Goal: Task Accomplishment & Management: Manage account settings

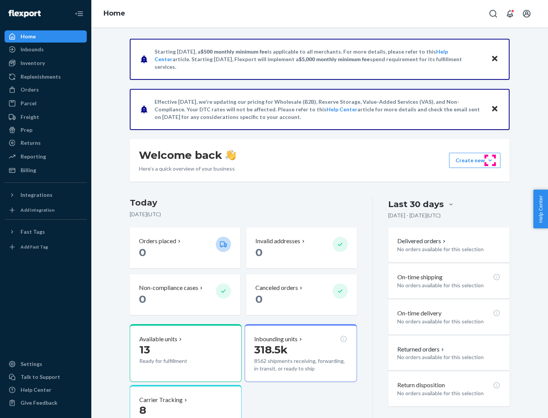
click at [490, 161] on button "Create new Create new inbound Create new order Create new product" at bounding box center [474, 160] width 51 height 15
click at [46, 49] on div "Inbounds" at bounding box center [45, 49] width 81 height 11
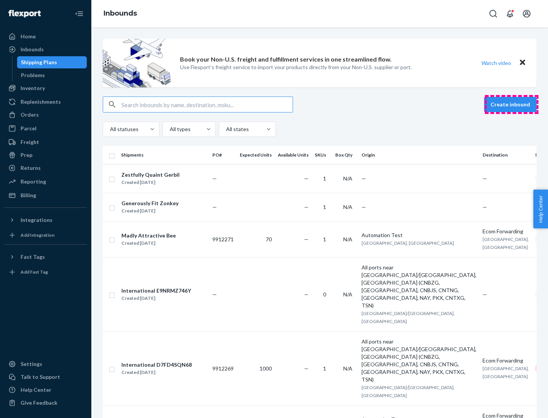
click at [511, 105] on button "Create inbound" at bounding box center [510, 104] width 52 height 15
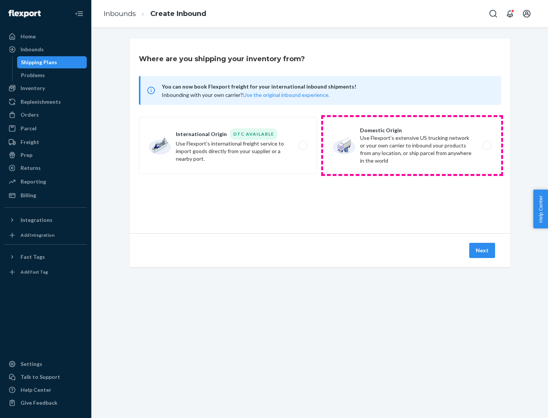
click at [412, 146] on label "Domestic Origin Use Flexport’s extensive US trucking network or your own carrie…" at bounding box center [412, 145] width 178 height 57
click at [487, 146] on input "Domestic Origin Use Flexport’s extensive US trucking network or your own carrie…" at bounding box center [489, 145] width 5 height 5
radio input "true"
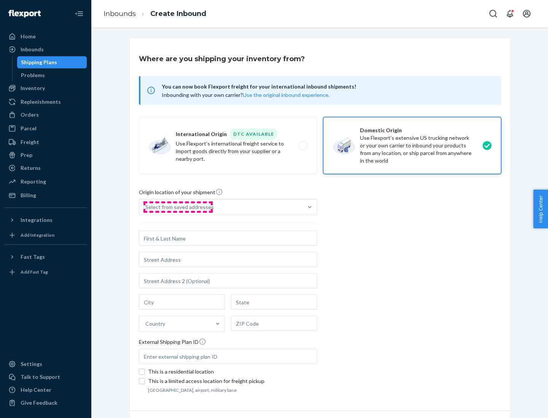
click at [178, 207] on div "Select from saved addresses" at bounding box center [179, 208] width 68 height 8
click at [146, 207] on input "Select from saved addresses" at bounding box center [145, 208] width 1 height 8
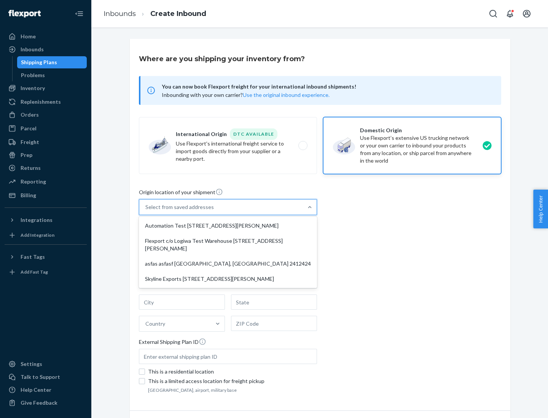
scroll to position [3, 0]
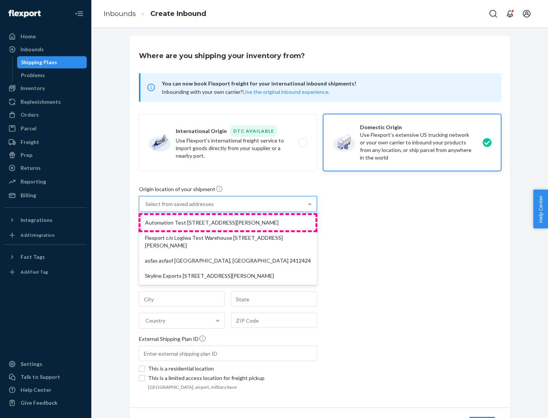
click at [228, 223] on div "Automation Test [STREET_ADDRESS][PERSON_NAME]" at bounding box center [227, 222] width 175 height 15
click at [146, 208] on input "option Automation Test [STREET_ADDRESS][PERSON_NAME] focused, 1 of 4. 4 results…" at bounding box center [145, 204] width 1 height 8
type input "Automation Test"
type input "9th Floor"
type input "[GEOGRAPHIC_DATA]"
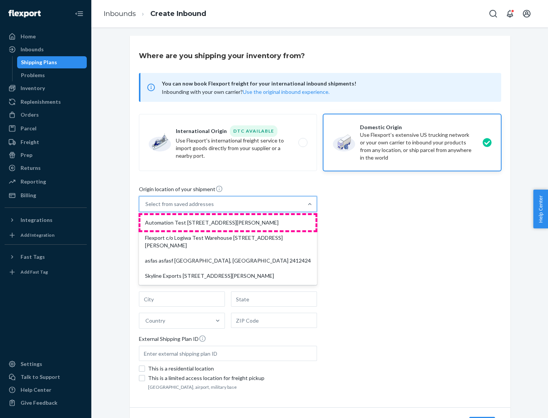
type input "CA"
type input "94104"
type input "[STREET_ADDRESS][PERSON_NAME]"
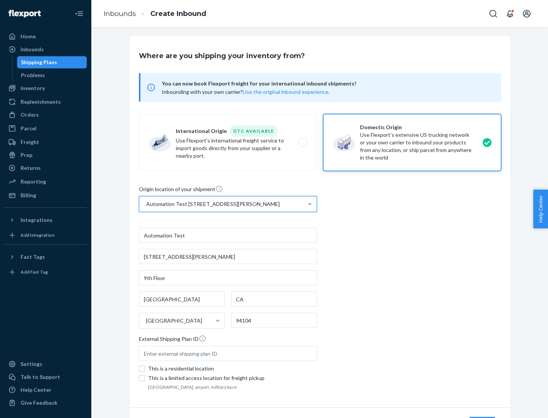
scroll to position [45, 0]
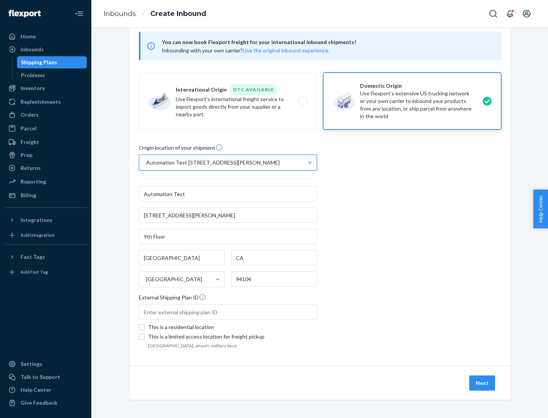
click at [482, 383] on button "Next" at bounding box center [482, 383] width 26 height 15
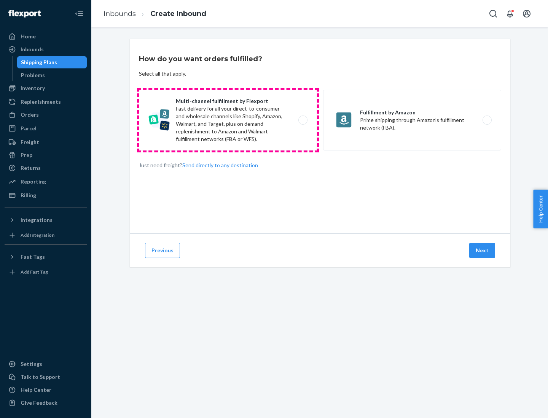
click at [228, 120] on label "Multi-channel fulfillment by Flexport Fast delivery for all your direct-to-cons…" at bounding box center [228, 120] width 178 height 61
click at [302, 120] on input "Multi-channel fulfillment by Flexport Fast delivery for all your direct-to-cons…" at bounding box center [304, 120] width 5 height 5
radio input "true"
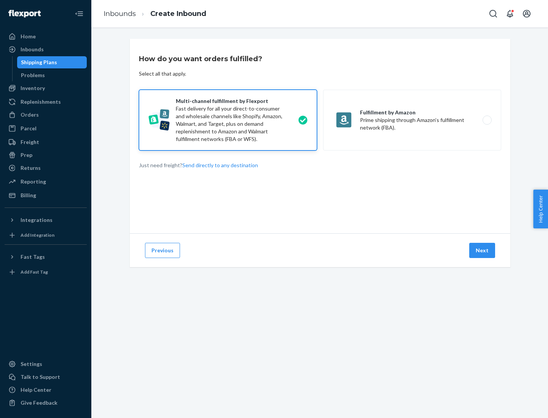
click at [482, 251] on button "Next" at bounding box center [482, 250] width 26 height 15
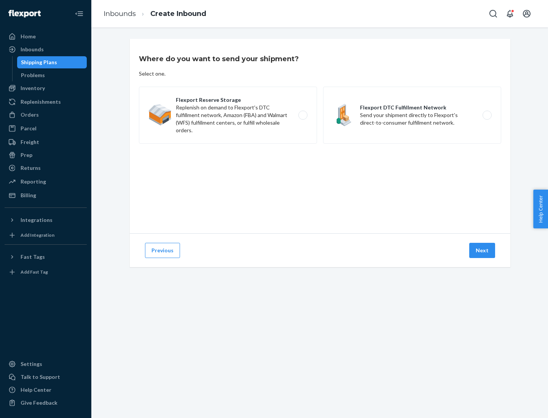
click at [412, 115] on label "Flexport DTC Fulfillment Network Send your shipment directly to Flexport's dire…" at bounding box center [412, 115] width 178 height 57
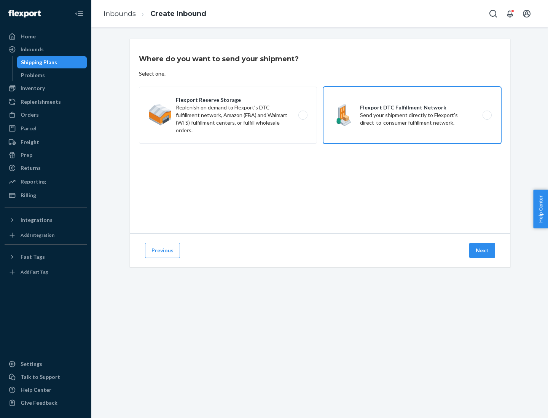
click at [487, 115] on input "Flexport DTC Fulfillment Network Send your shipment directly to Flexport's dire…" at bounding box center [489, 115] width 5 height 5
radio input "true"
click at [482, 251] on button "Next" at bounding box center [482, 250] width 26 height 15
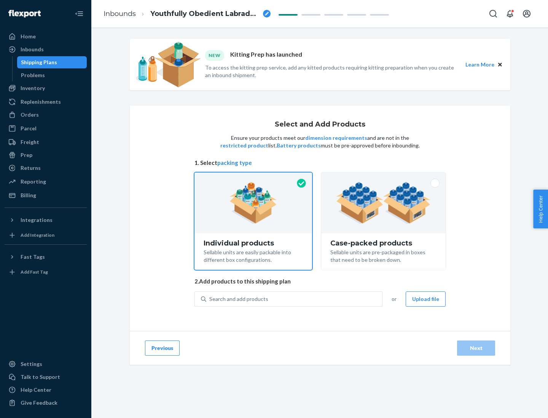
click at [383, 203] on img at bounding box center [383, 203] width 95 height 42
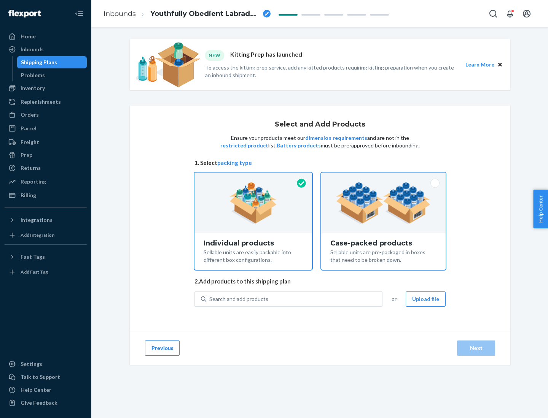
click at [383, 178] on input "Case-packed products Sellable units are pre-packaged in boxes that need to be b…" at bounding box center [383, 175] width 5 height 5
radio input "true"
radio input "false"
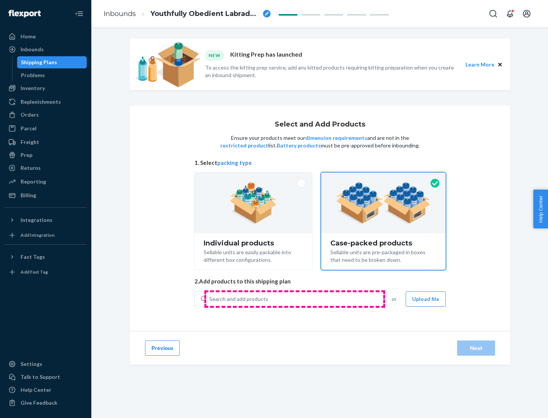
click at [294, 299] on div "Search and add products" at bounding box center [294, 300] width 176 height 14
click at [210, 299] on input "Search and add products" at bounding box center [209, 300] width 1 height 8
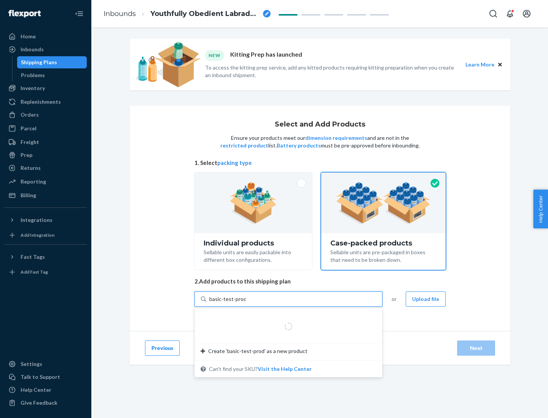
type input "basic-test-product-1"
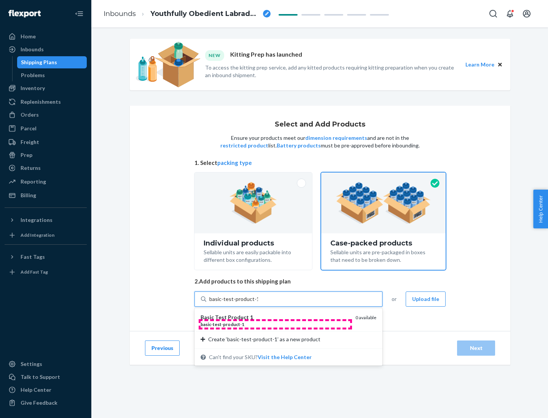
click at [275, 324] on div "basic - test - product - 1" at bounding box center [274, 324] width 149 height 6
click at [258, 303] on input "basic-test-product-1" at bounding box center [233, 300] width 49 height 8
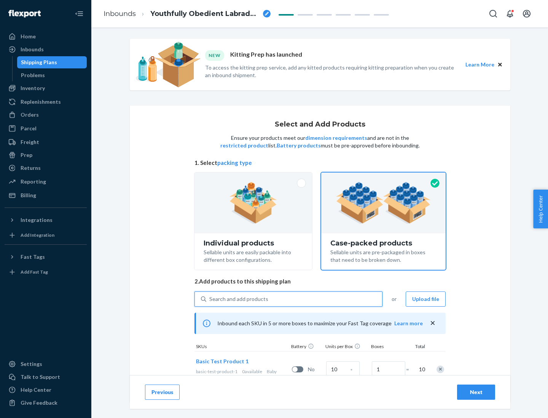
scroll to position [27, 0]
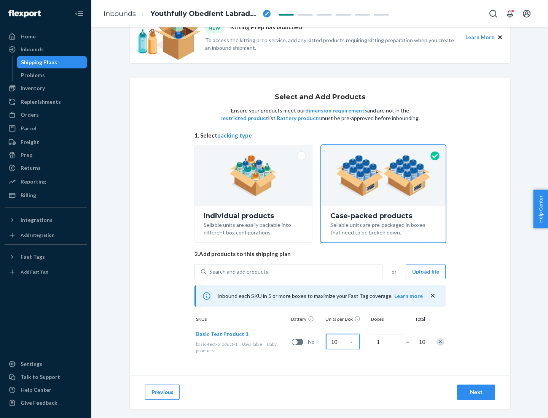
type input "10"
type input "7"
click at [476, 393] on div "Next" at bounding box center [475, 393] width 25 height 8
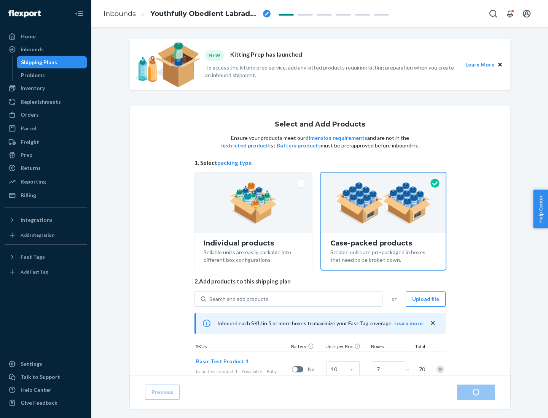
radio input "true"
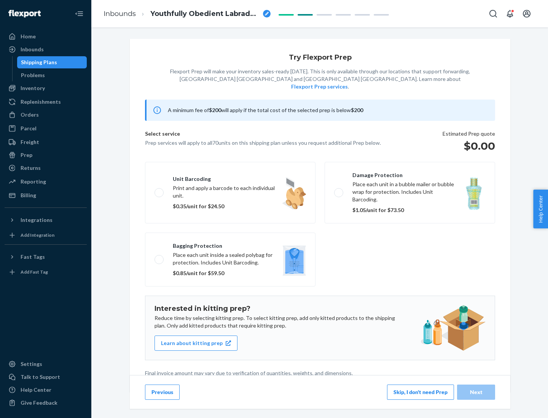
scroll to position [2, 0]
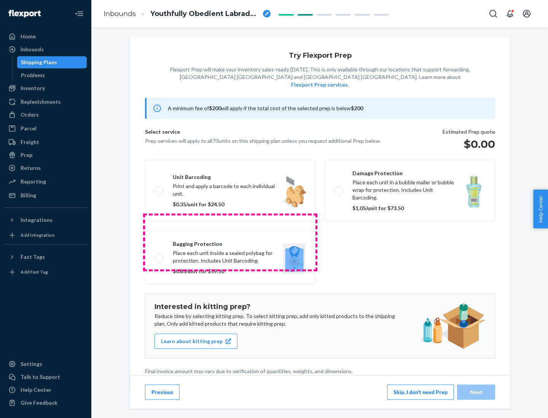
click at [230, 242] on label "Bagging protection Place each unit inside a sealed polybag for protection. Incl…" at bounding box center [230, 258] width 170 height 54
click at [159, 255] on input "Bagging protection Place each unit inside a sealed polybag for protection. Incl…" at bounding box center [156, 257] width 5 height 5
checkbox input "true"
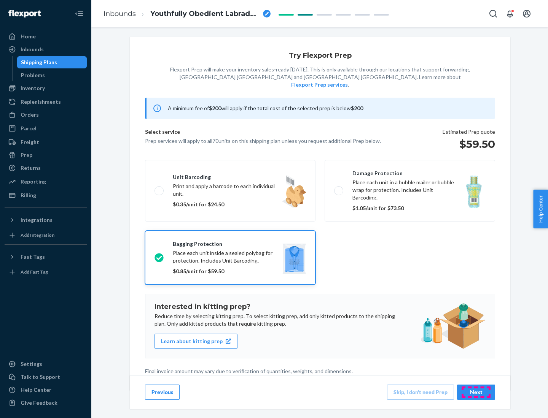
click at [476, 392] on div "Next" at bounding box center [475, 393] width 25 height 8
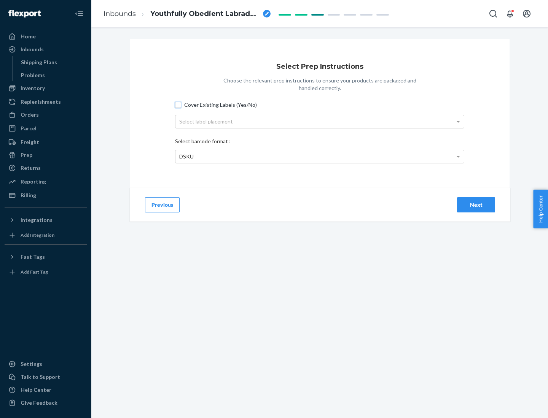
click at [178, 105] on input "Cover Existing Labels (Yes/No)" at bounding box center [178, 105] width 6 height 6
checkbox input "true"
click at [320, 121] on div "Select label placement" at bounding box center [319, 121] width 288 height 13
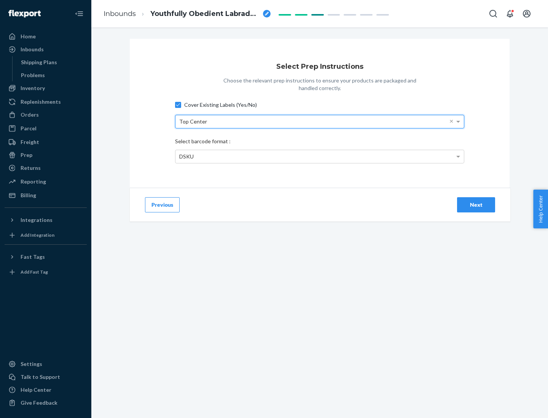
click at [320, 156] on div "DSKU" at bounding box center [319, 156] width 288 height 13
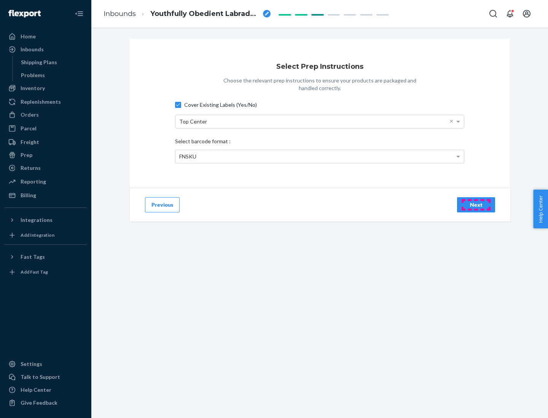
click at [476, 205] on div "Next" at bounding box center [475, 205] width 25 height 8
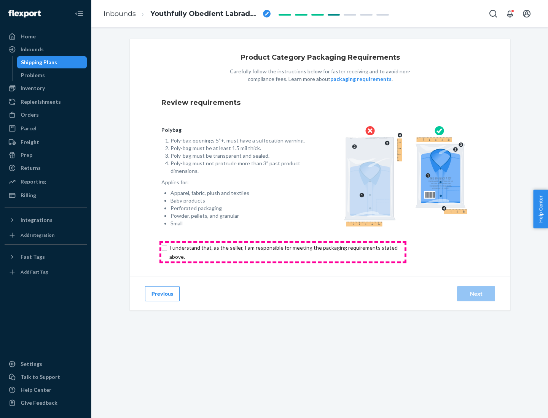
click at [283, 252] on input "checkbox" at bounding box center [287, 252] width 253 height 18
checkbox input "true"
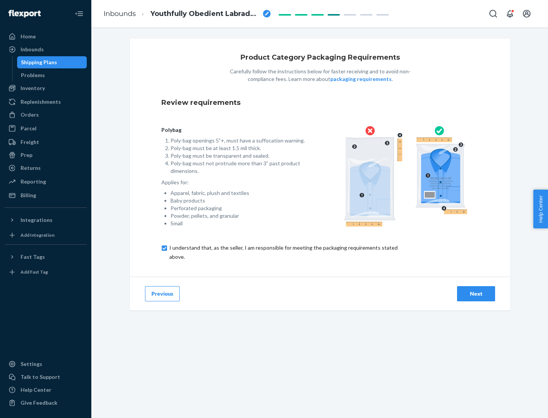
click at [476, 294] on div "Next" at bounding box center [475, 294] width 25 height 8
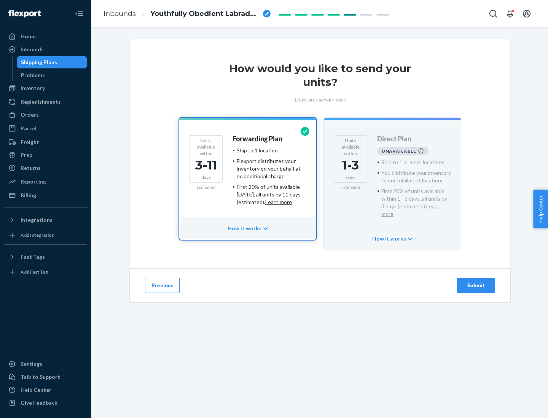
click at [258, 139] on h4 "Forwarding Plan" at bounding box center [257, 139] width 50 height 8
click at [476, 282] on div "Submit" at bounding box center [475, 286] width 25 height 8
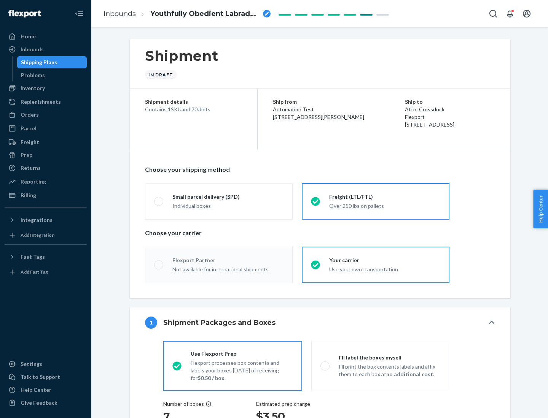
radio input "true"
radio input "false"
radio input "true"
radio input "false"
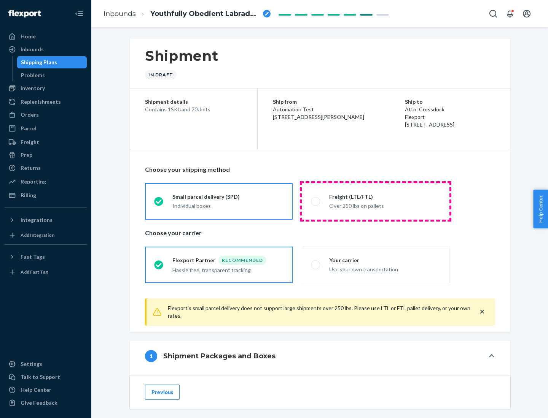
click at [375, 201] on div "Over 250 lbs on pallets" at bounding box center [384, 205] width 111 height 9
click at [316, 201] on input "Freight (LTL/FTL) Over 250 lbs on pallets" at bounding box center [313, 201] width 5 height 5
radio input "true"
radio input "false"
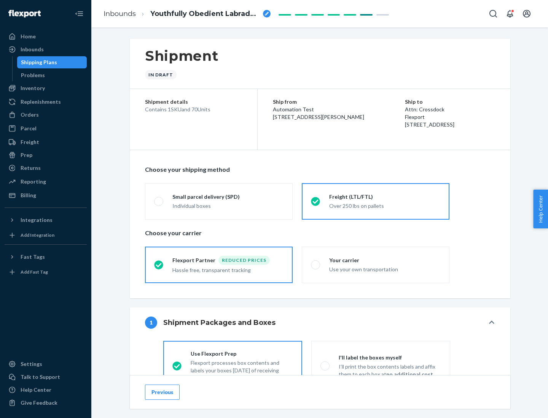
scroll to position [42, 0]
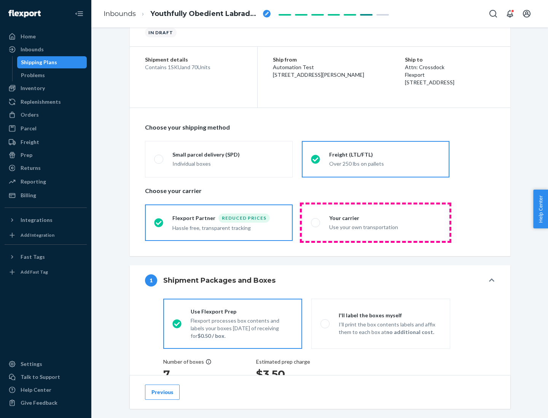
click at [375, 223] on div "Use your own transportation" at bounding box center [384, 226] width 111 height 9
click at [316, 223] on input "Your carrier Use your own transportation" at bounding box center [313, 222] width 5 height 5
radio input "true"
radio input "false"
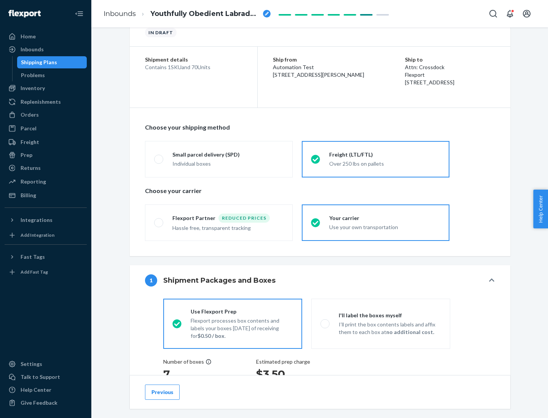
scroll to position [143, 0]
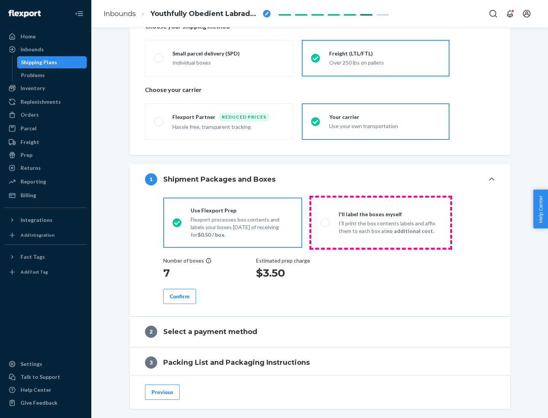
click at [380, 223] on p "I’ll print the box contents labels and affix them to each box at no additional …" at bounding box center [390, 227] width 102 height 15
click at [325, 223] on input "I'll label the boxes myself I’ll print the box contents labels and affix them t…" at bounding box center [322, 222] width 5 height 5
radio input "true"
radio input "false"
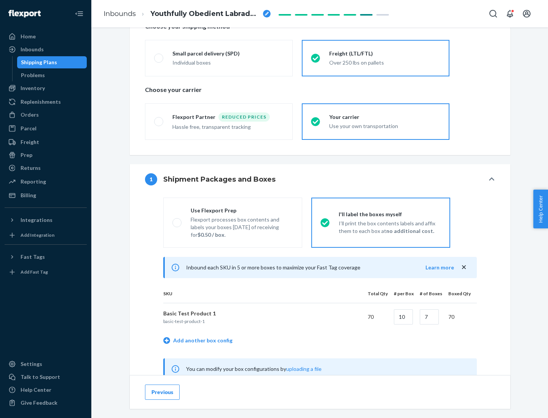
scroll to position [238, 0]
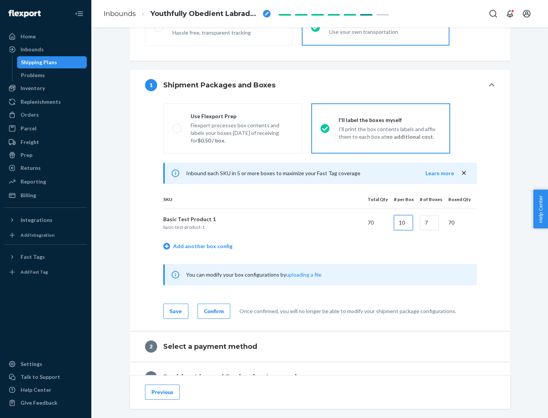
type input "10"
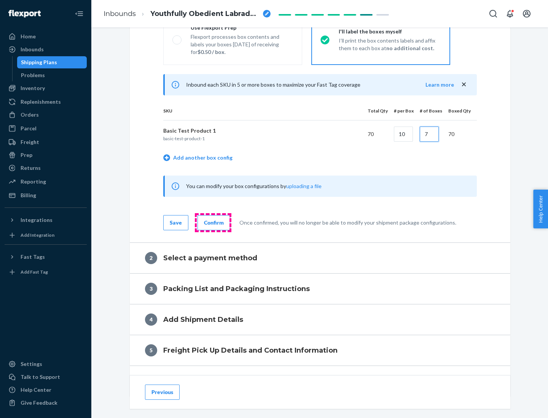
type input "7"
click at [213, 223] on div "Confirm" at bounding box center [214, 223] width 20 height 8
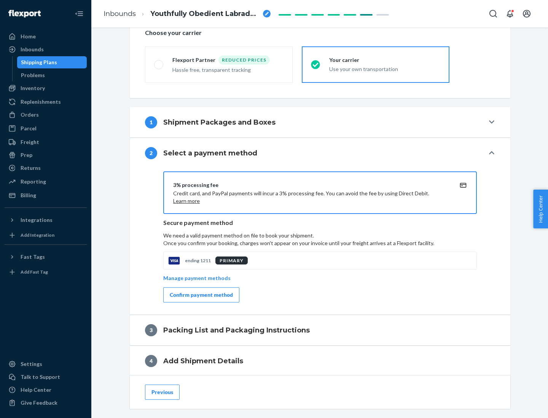
scroll to position [273, 0]
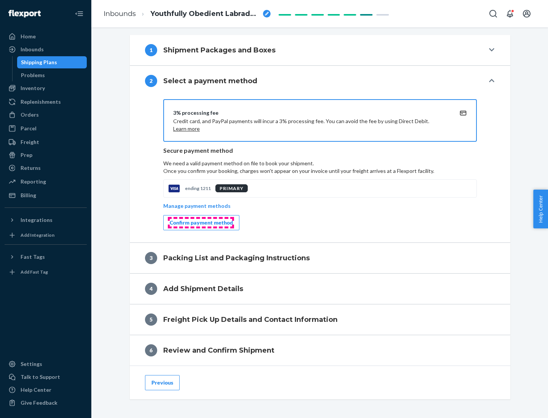
click at [200, 223] on div "Confirm payment method" at bounding box center [201, 223] width 63 height 8
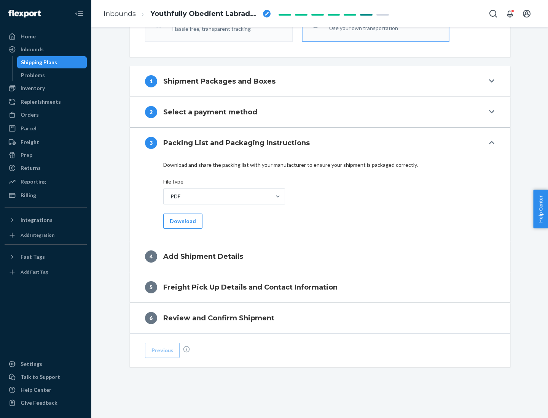
scroll to position [240, 0]
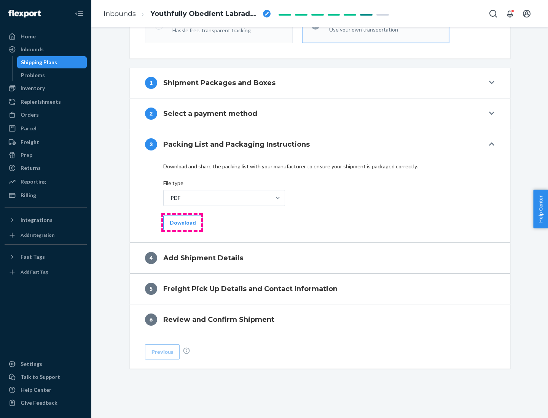
click at [182, 223] on button "Download" at bounding box center [182, 222] width 39 height 15
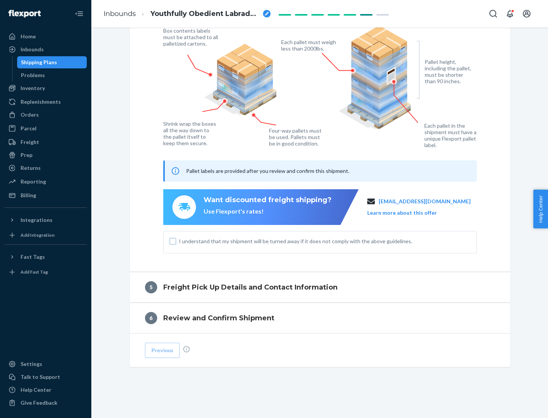
click at [173, 241] on input "I understand that my shipment will be turned away if it does not comply with th…" at bounding box center [173, 242] width 6 height 6
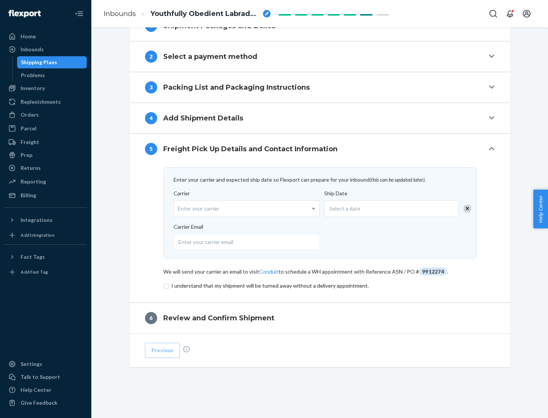
scroll to position [297, 0]
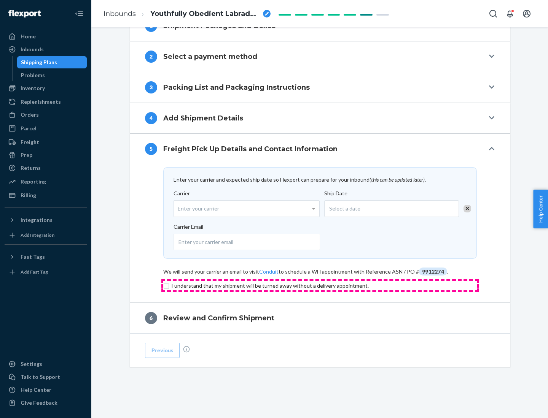
click at [320, 286] on input "checkbox" at bounding box center [319, 286] width 313 height 9
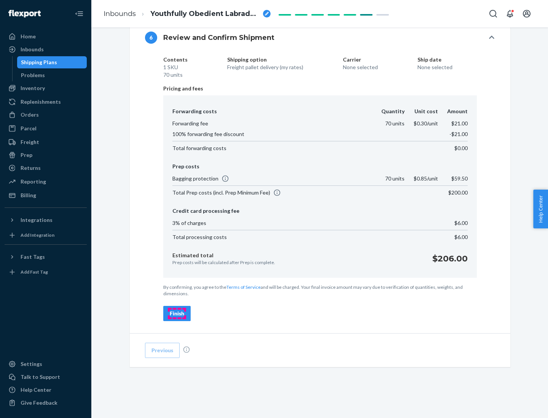
click at [177, 314] on div "Finish" at bounding box center [177, 314] width 14 height 8
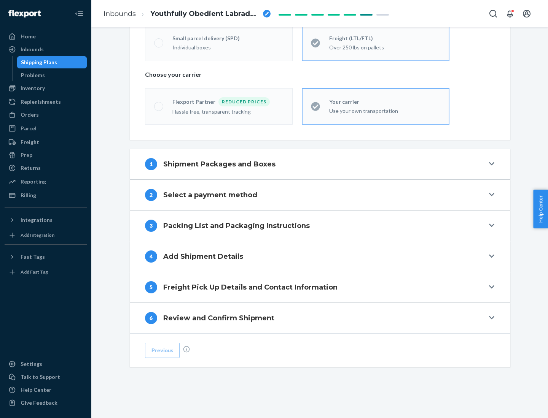
scroll to position [159, 0]
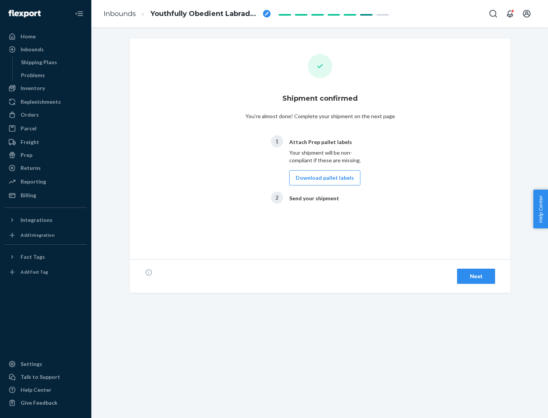
click at [323, 178] on button "Download pallet labels" at bounding box center [324, 177] width 71 height 15
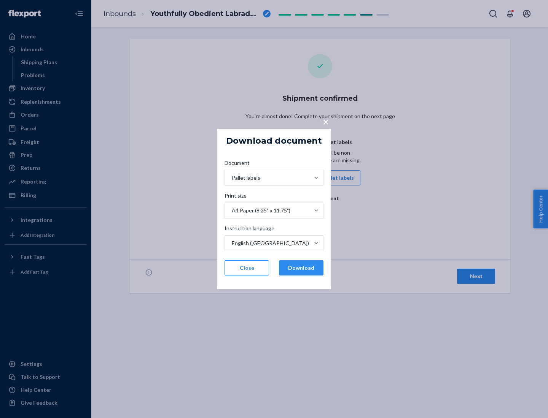
click at [301, 268] on button "Download" at bounding box center [301, 268] width 45 height 15
click at [325, 121] on span "×" at bounding box center [326, 121] width 6 height 13
